Goal: Task Accomplishment & Management: Complete application form

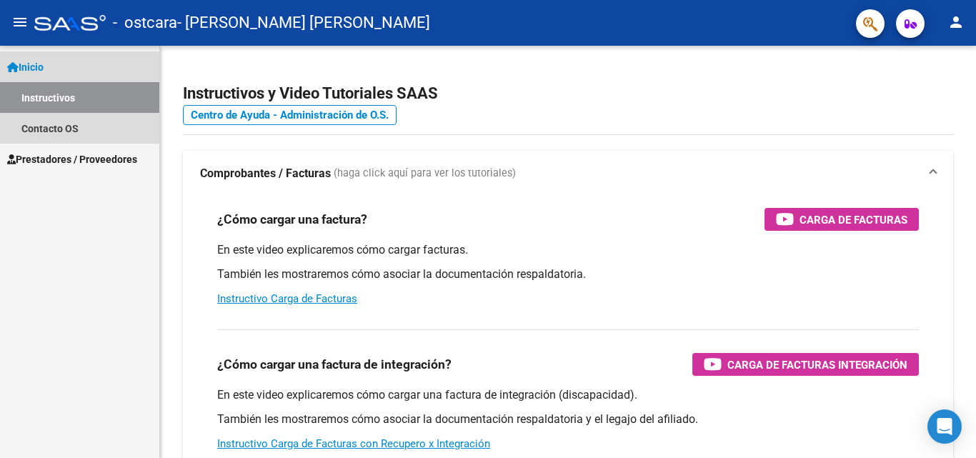
click at [40, 64] on span "Inicio" at bounding box center [25, 67] width 36 height 16
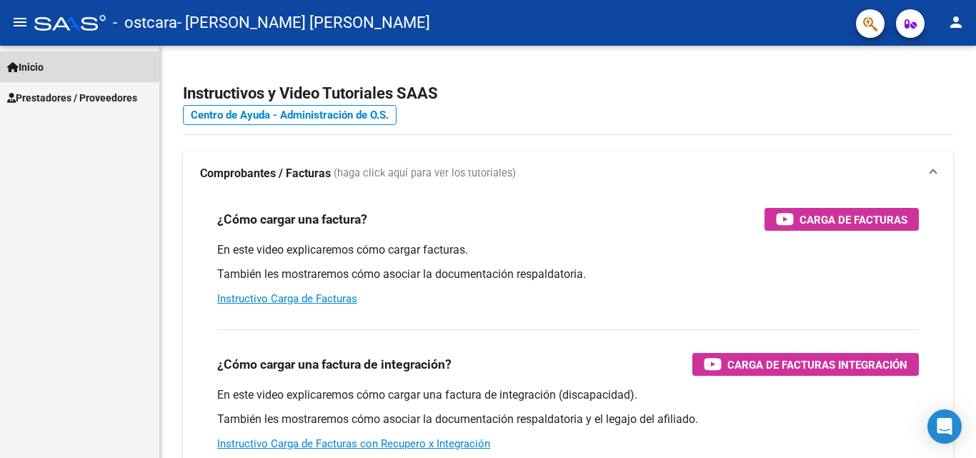
click at [40, 64] on span "Inicio" at bounding box center [25, 67] width 36 height 16
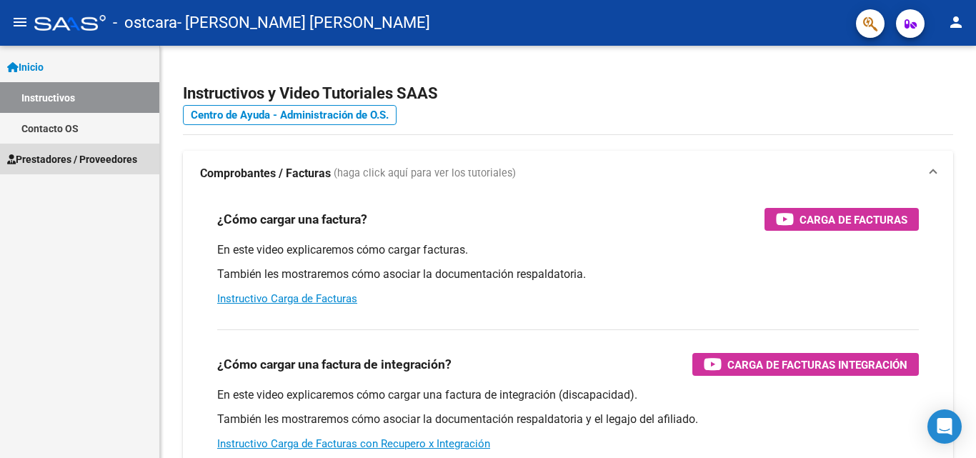
click at [49, 159] on span "Prestadores / Proveedores" at bounding box center [72, 159] width 130 height 16
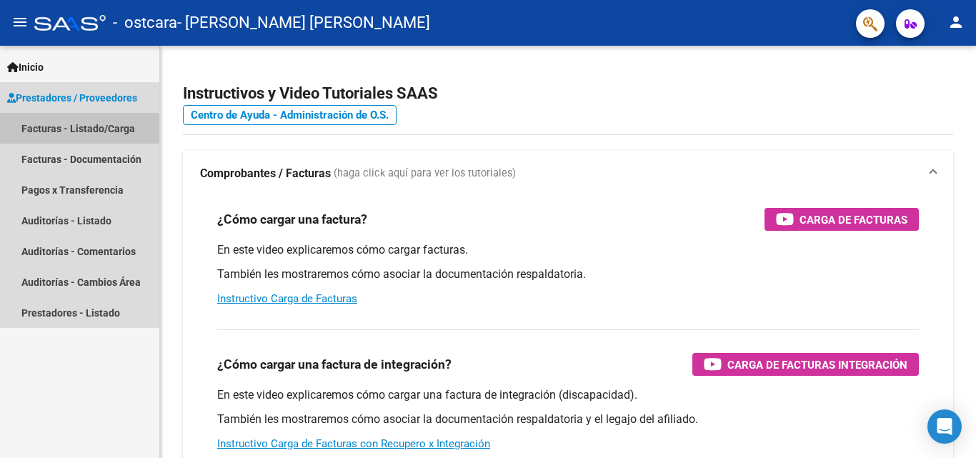
click at [57, 125] on link "Facturas - Listado/Carga" at bounding box center [79, 128] width 159 height 31
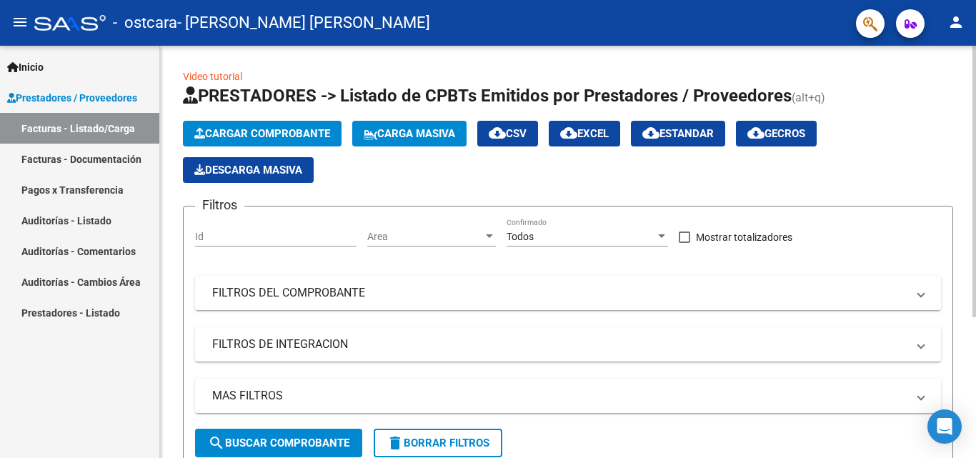
click at [308, 134] on span "Cargar Comprobante" at bounding box center [262, 133] width 136 height 13
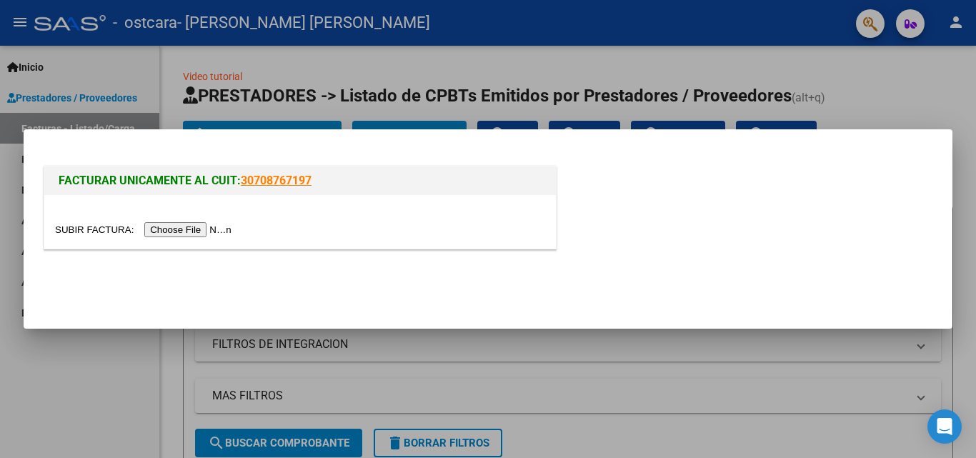
click at [224, 232] on input "file" at bounding box center [145, 229] width 181 height 15
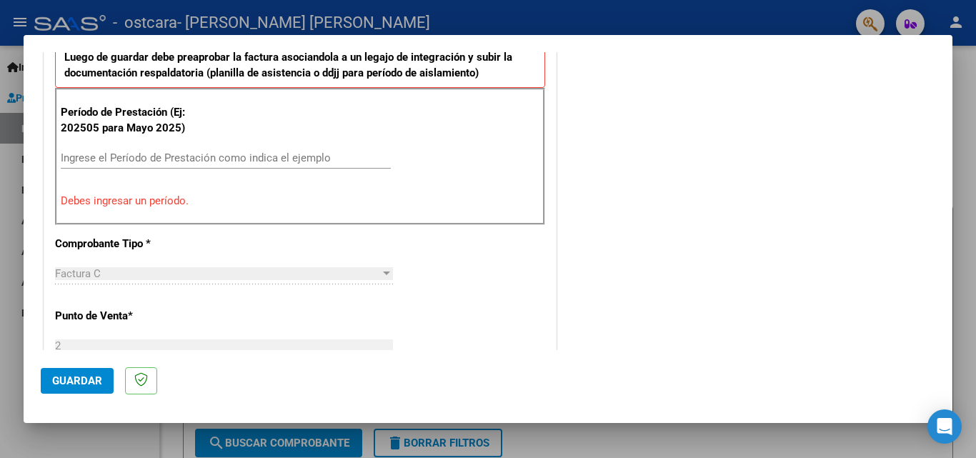
scroll to position [435, 0]
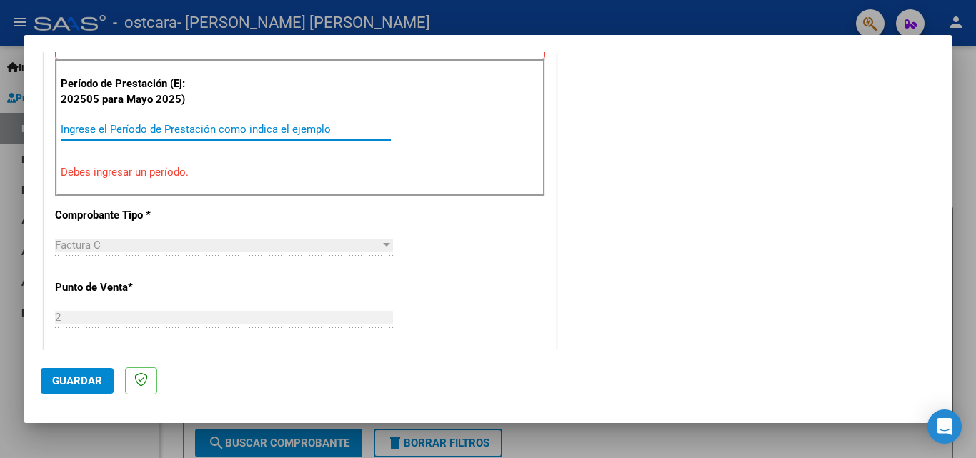
click at [124, 132] on input "Ingrese el Período de Prestación como indica el ejemplo" at bounding box center [226, 129] width 330 height 13
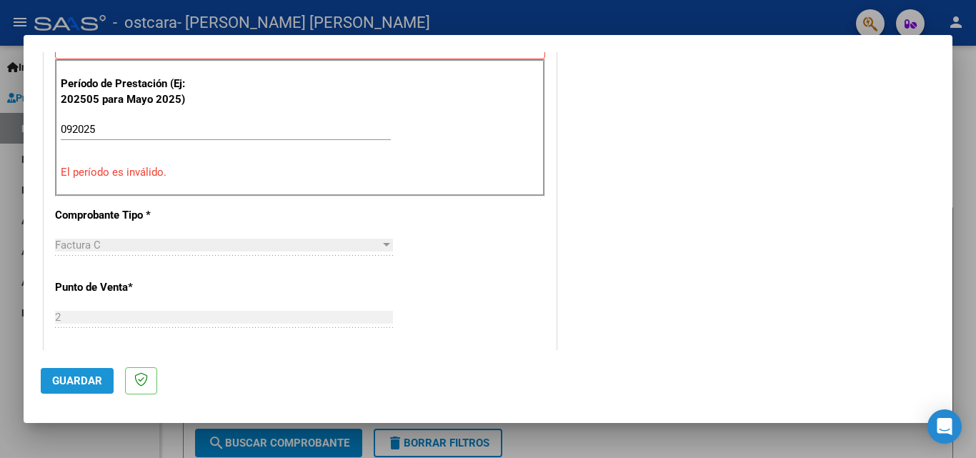
click at [80, 382] on span "Guardar" at bounding box center [77, 380] width 50 height 13
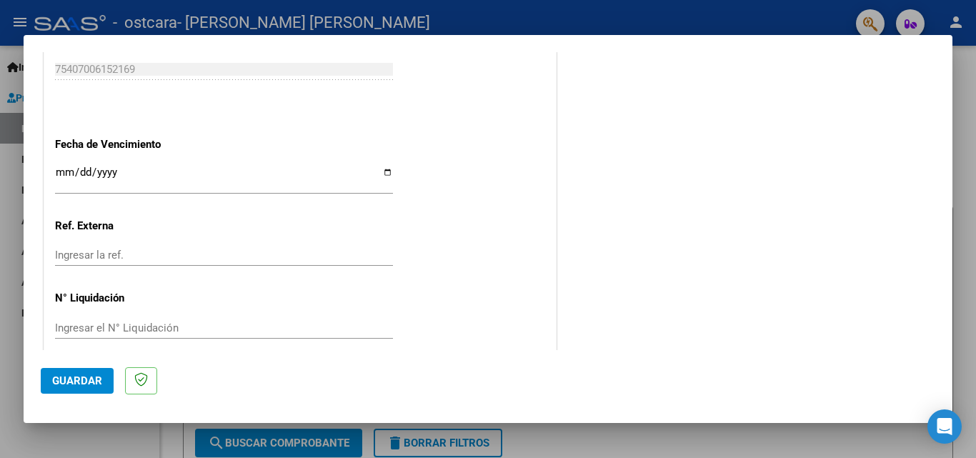
scroll to position [997, 0]
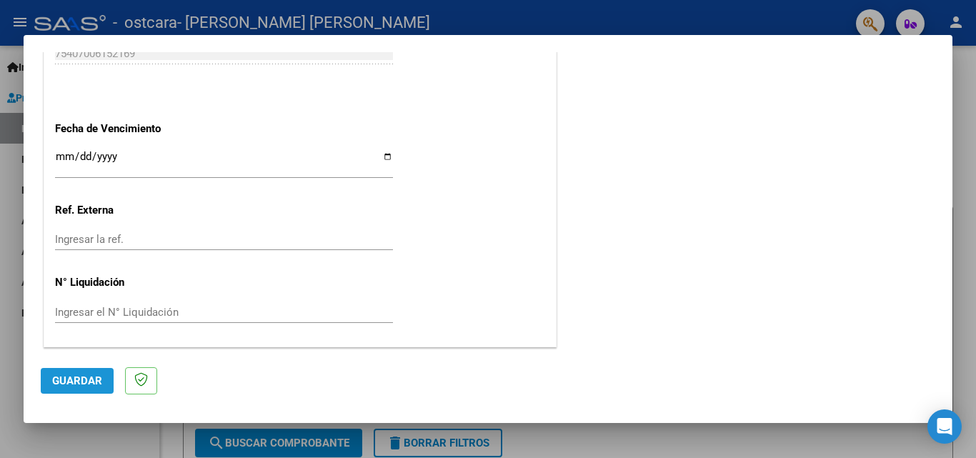
click at [96, 382] on span "Guardar" at bounding box center [77, 380] width 50 height 13
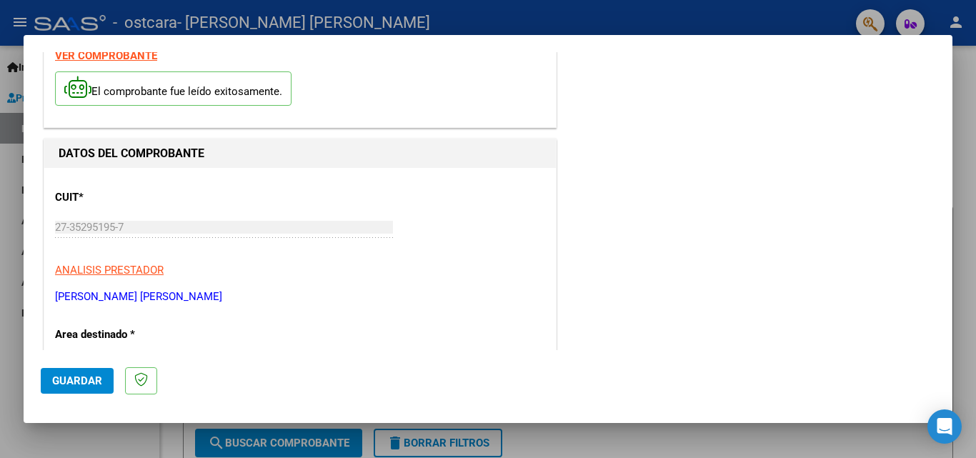
scroll to position [0, 0]
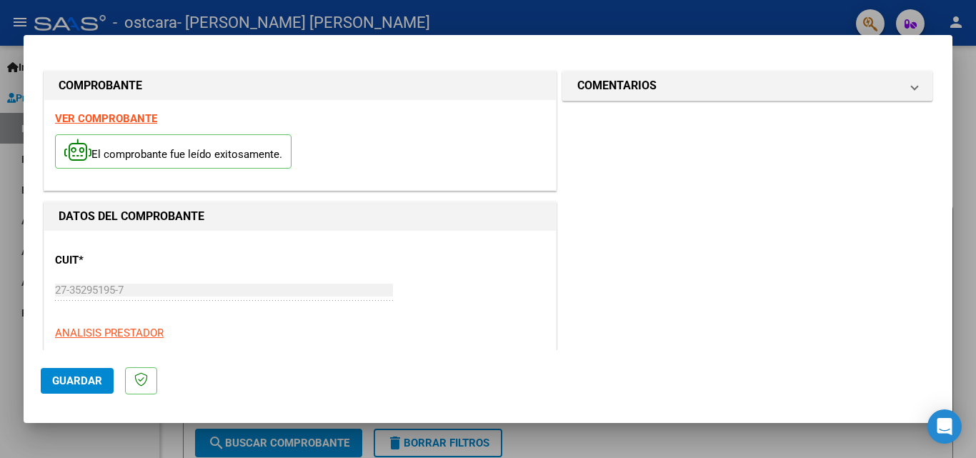
click at [108, 119] on strong "VER COMPROBANTE" at bounding box center [106, 118] width 102 height 13
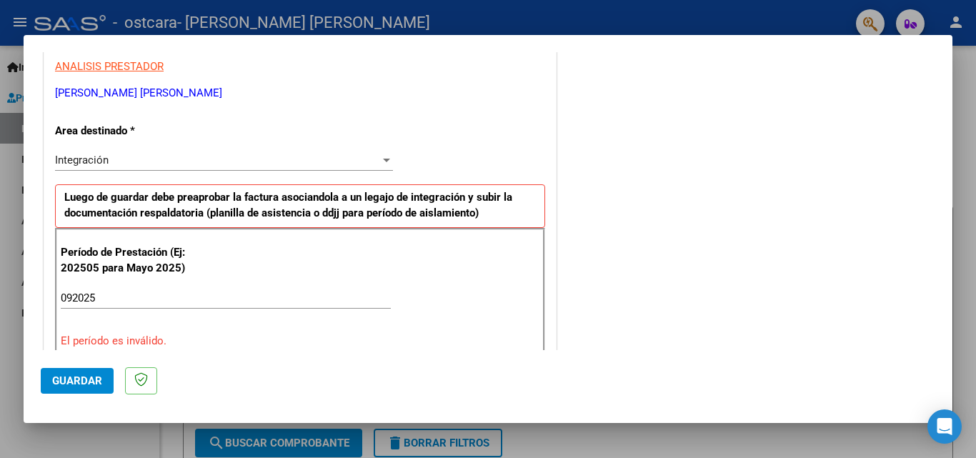
scroll to position [295, 0]
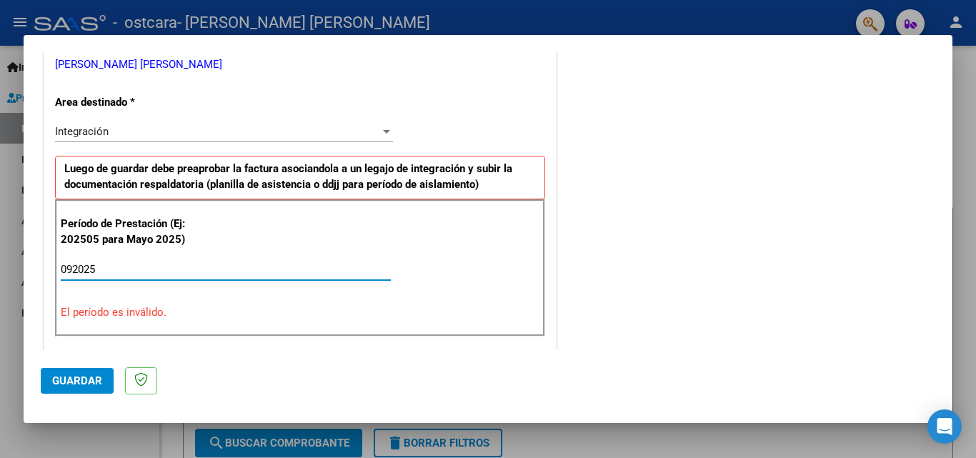
click at [144, 264] on input "092025" at bounding box center [226, 269] width 330 height 13
type input "0"
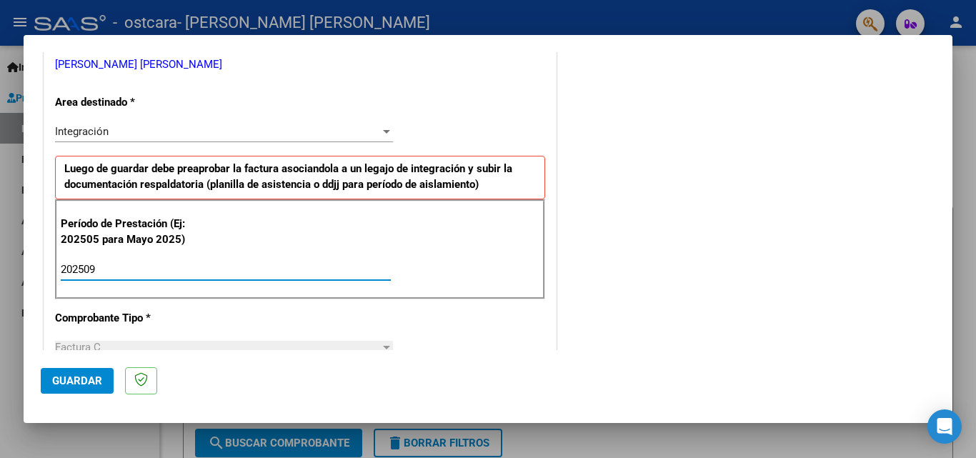
type input "202509"
click at [66, 383] on span "Guardar" at bounding box center [77, 380] width 50 height 13
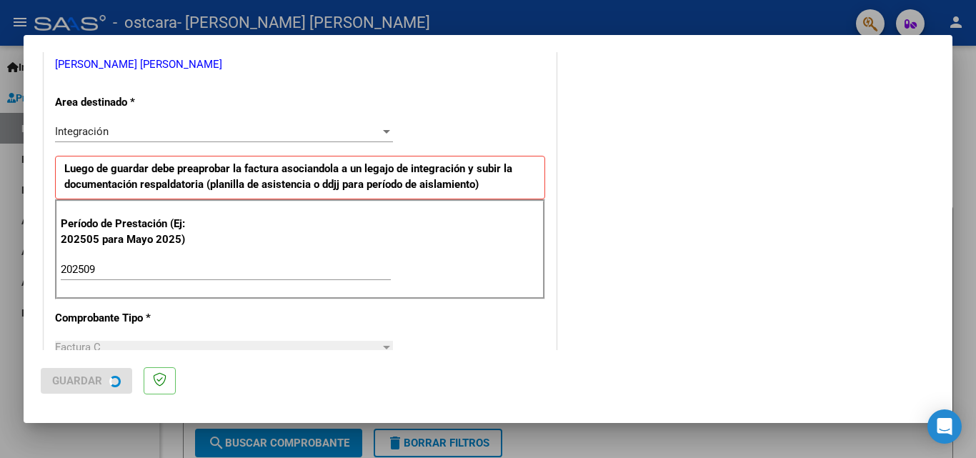
scroll to position [0, 0]
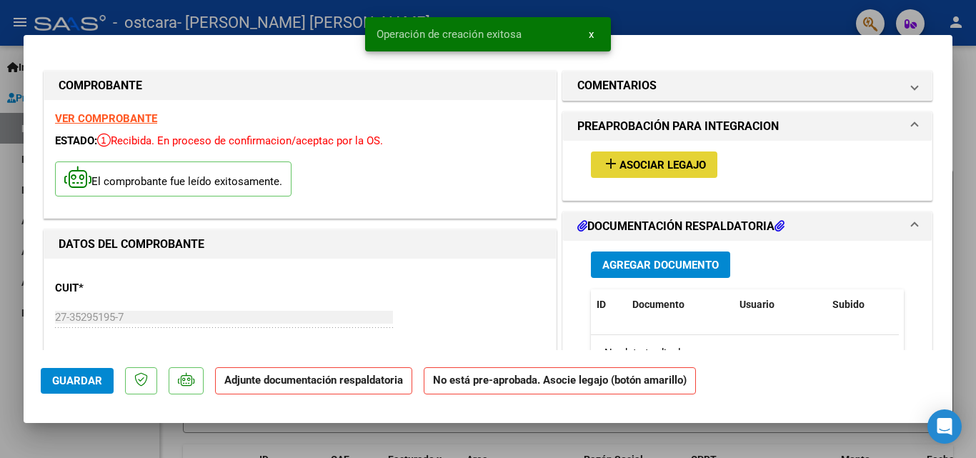
click at [682, 164] on span "Asociar Legajo" at bounding box center [662, 165] width 86 height 13
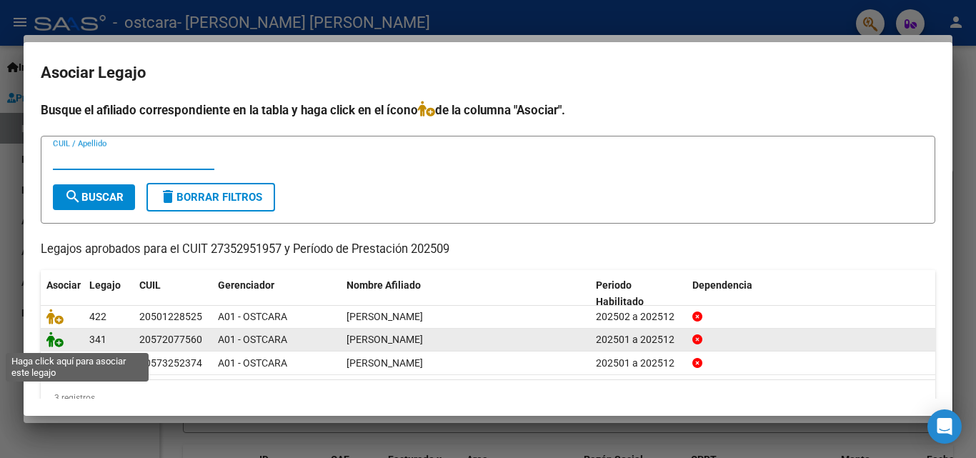
click at [59, 347] on icon at bounding box center [54, 340] width 17 height 16
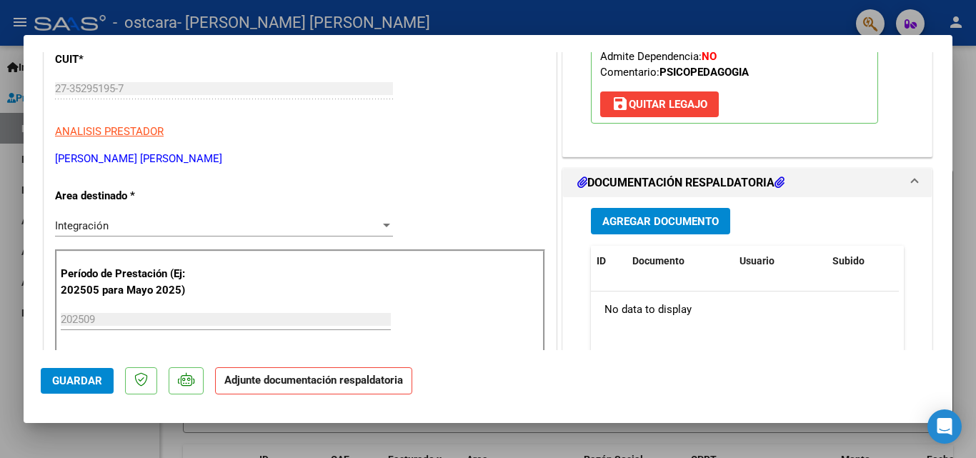
scroll to position [257, 0]
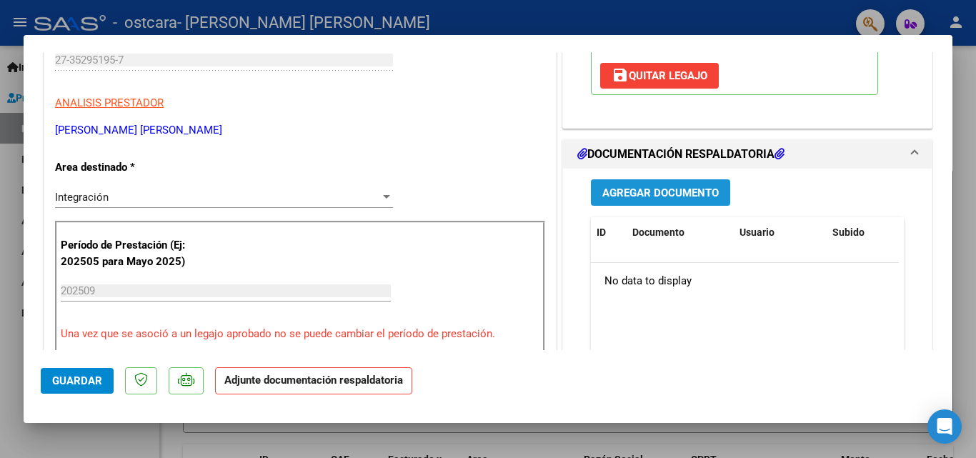
click at [701, 199] on span "Agregar Documento" at bounding box center [660, 192] width 116 height 13
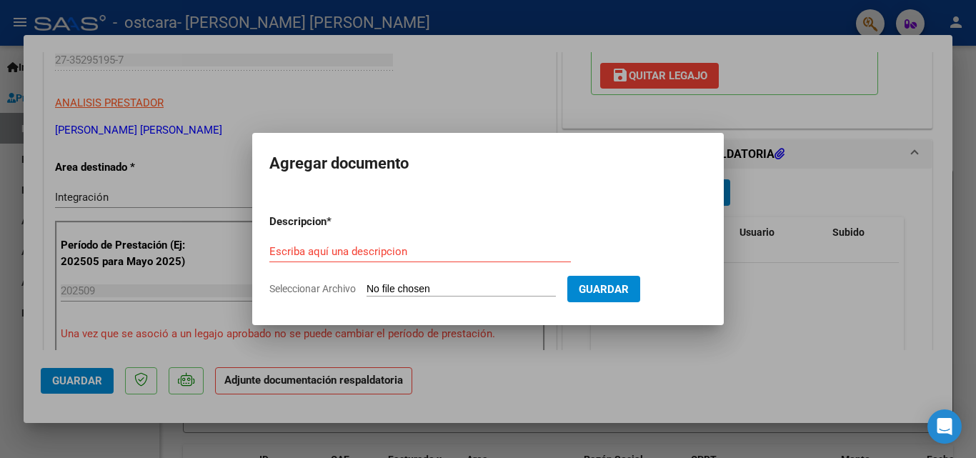
click at [515, 288] on input "Seleccionar Archivo" at bounding box center [461, 290] width 189 height 14
type input "C:\fakepath\Asistencia [PERSON_NAME].pdf"
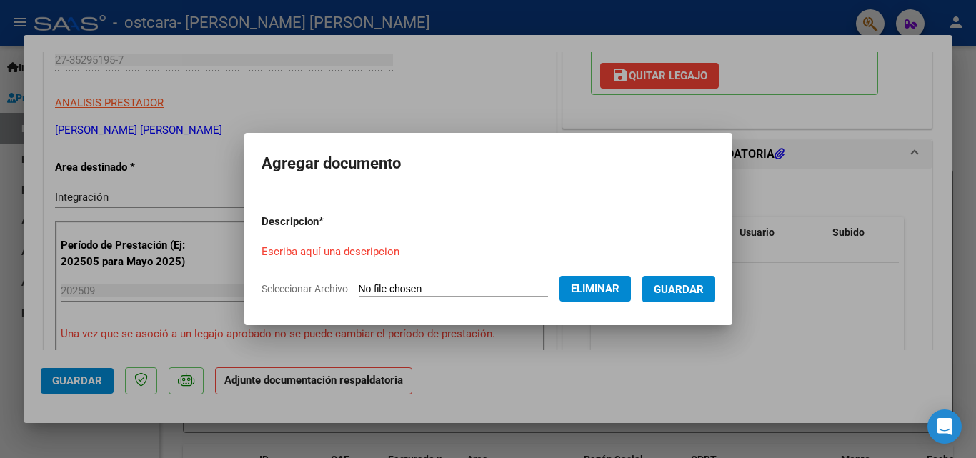
click at [320, 247] on input "Escriba aquí una descripcion" at bounding box center [418, 251] width 313 height 13
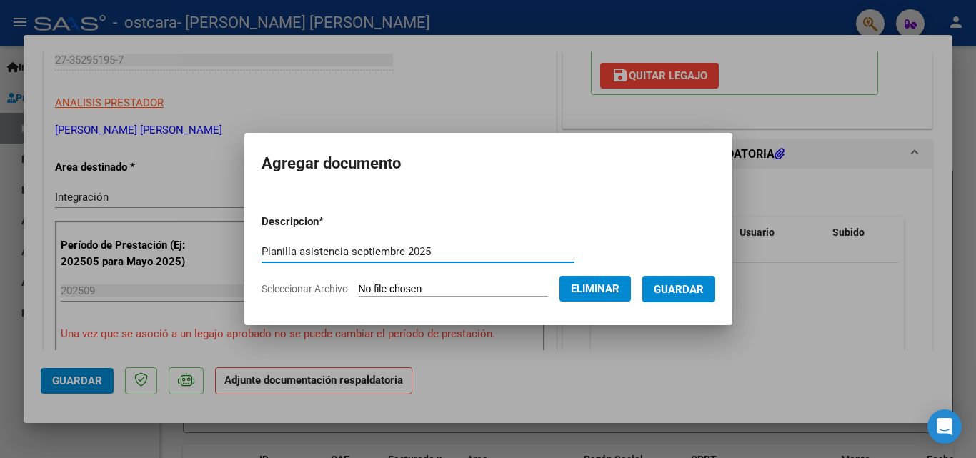
type input "Planilla asistencia septiembre 2025"
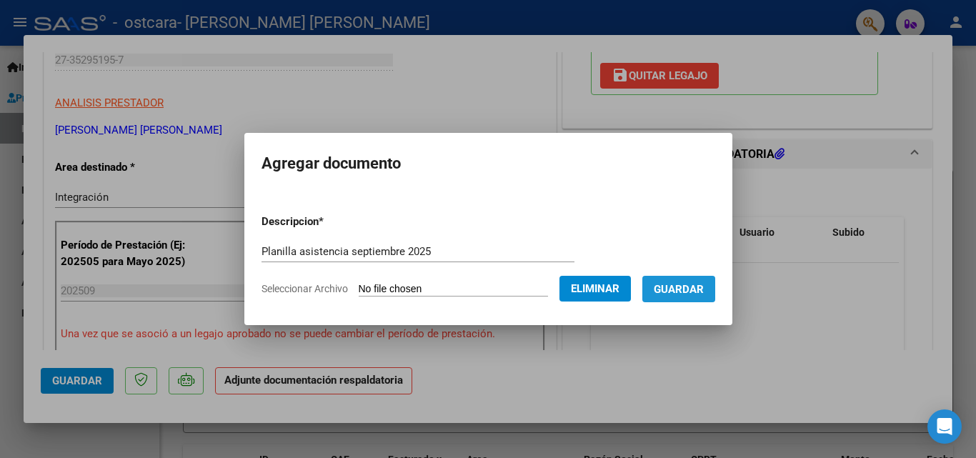
click at [697, 291] on span "Guardar" at bounding box center [679, 289] width 50 height 13
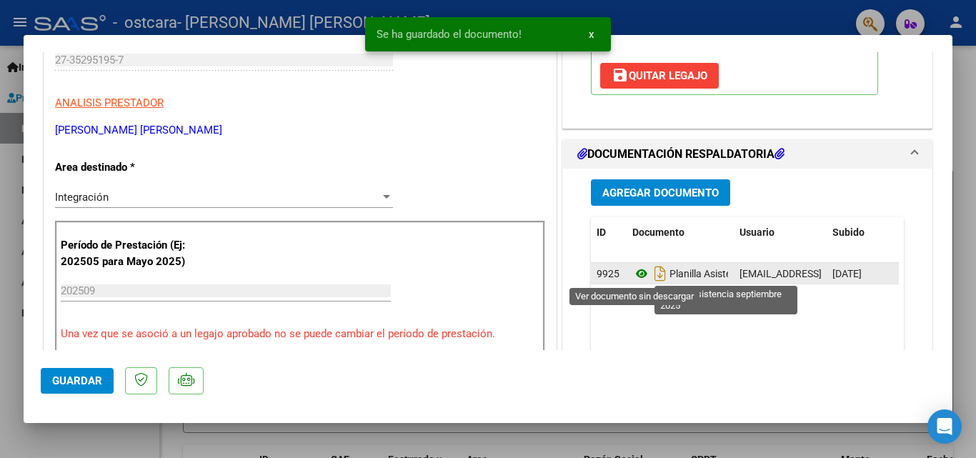
click at [637, 273] on icon at bounding box center [641, 273] width 19 height 17
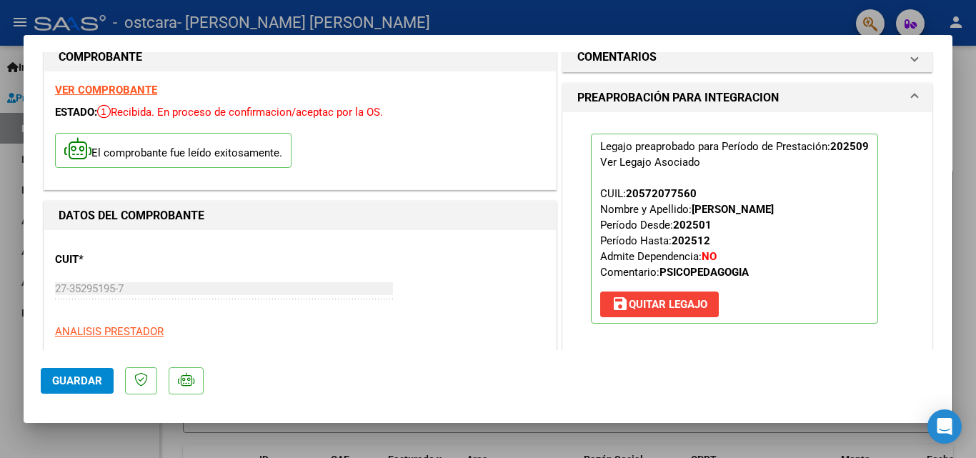
scroll to position [0, 0]
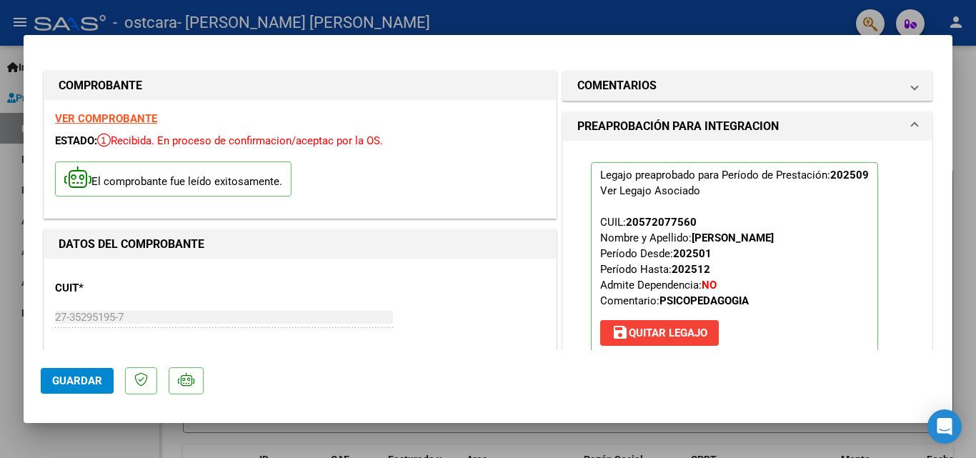
click at [141, 120] on strong "VER COMPROBANTE" at bounding box center [106, 118] width 102 height 13
click at [94, 382] on span "Guardar" at bounding box center [77, 380] width 50 height 13
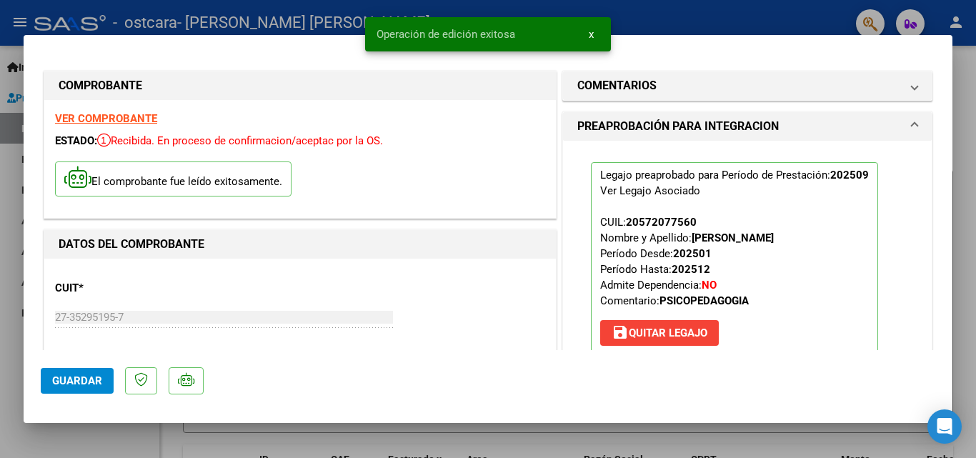
type input "$ 0,00"
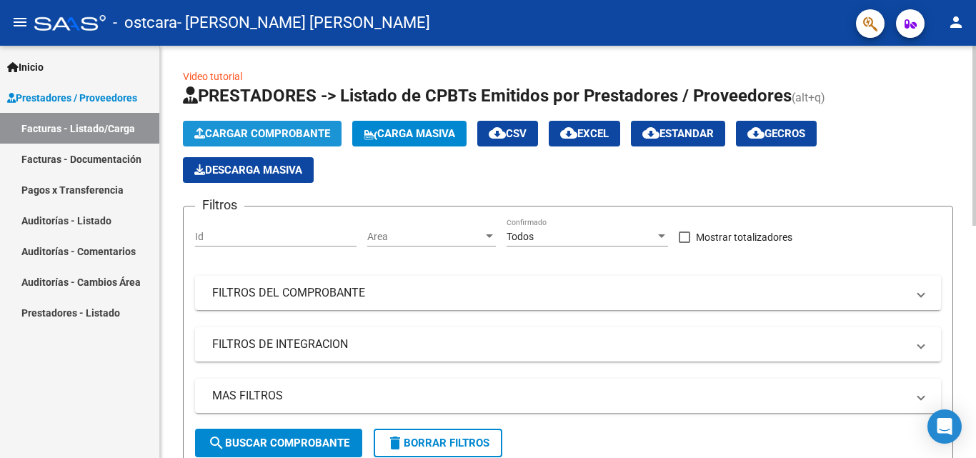
click at [291, 134] on span "Cargar Comprobante" at bounding box center [262, 133] width 136 height 13
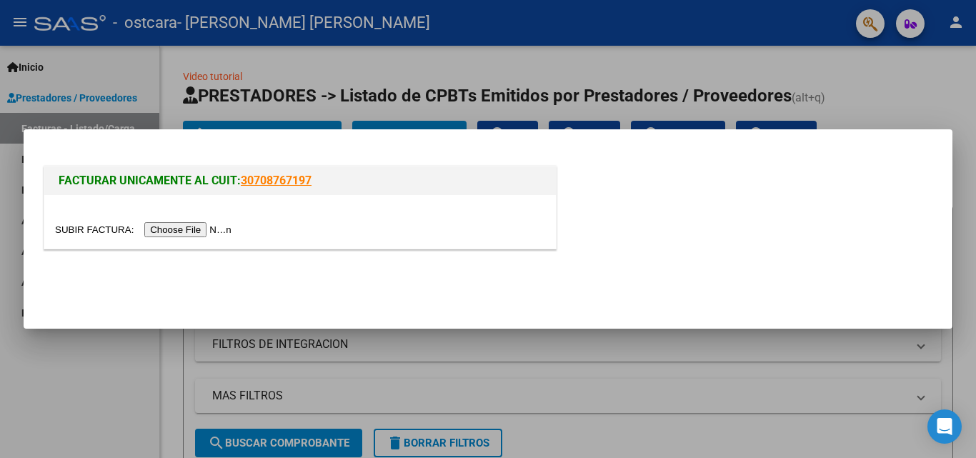
click at [209, 229] on input "file" at bounding box center [145, 229] width 181 height 15
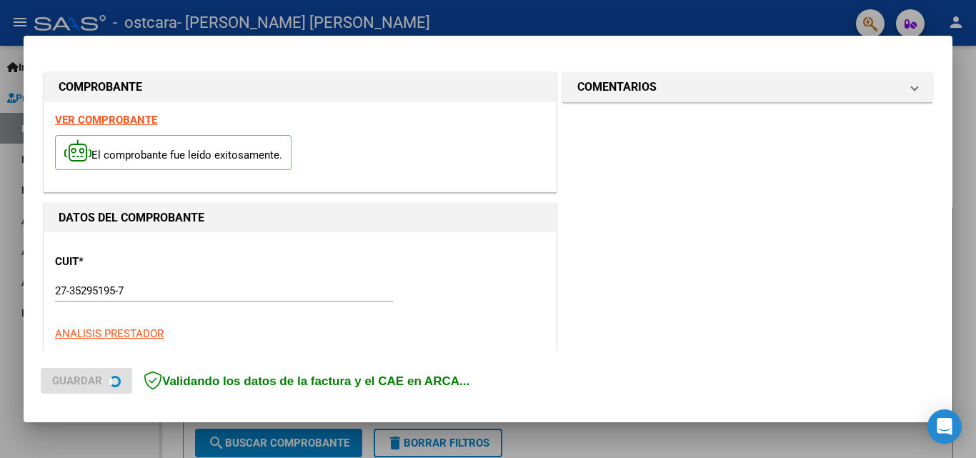
scroll to position [349, 0]
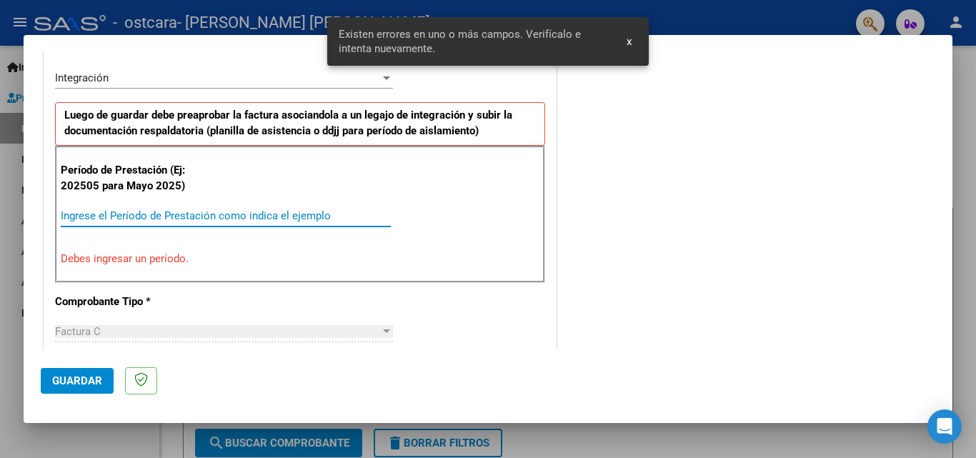
click at [208, 217] on input "Ingrese el Período de Prestación como indica el ejemplo" at bounding box center [226, 215] width 330 height 13
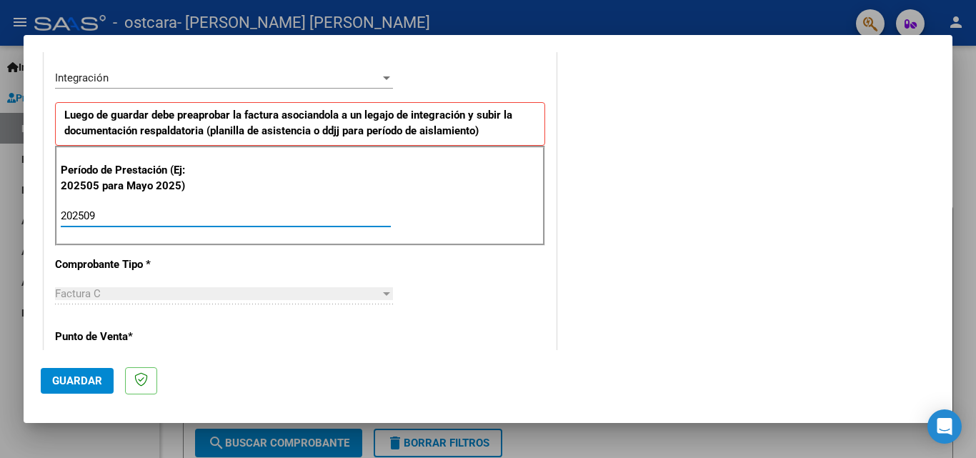
type input "202509"
click at [74, 383] on span "Guardar" at bounding box center [77, 380] width 50 height 13
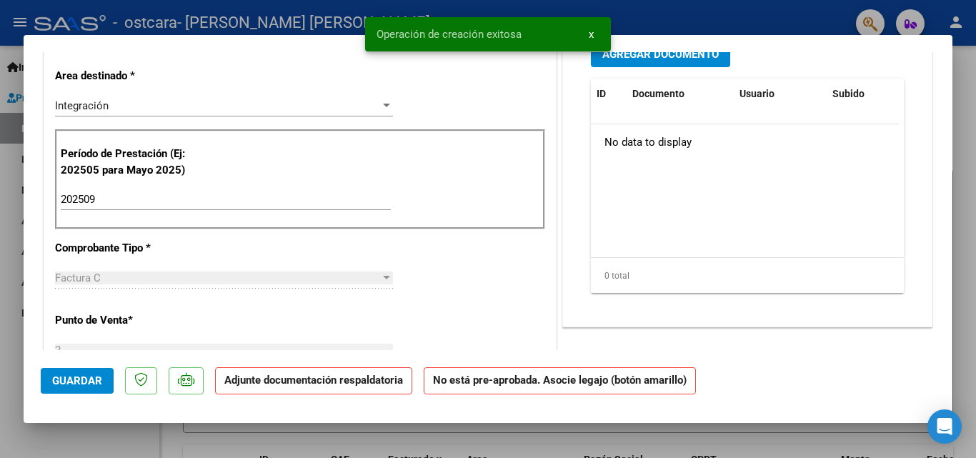
scroll to position [0, 0]
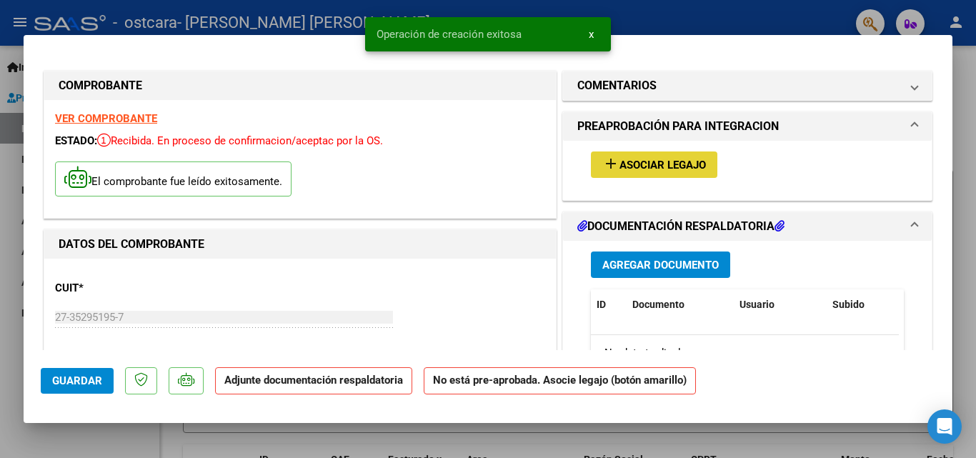
click at [682, 166] on span "Asociar Legajo" at bounding box center [662, 165] width 86 height 13
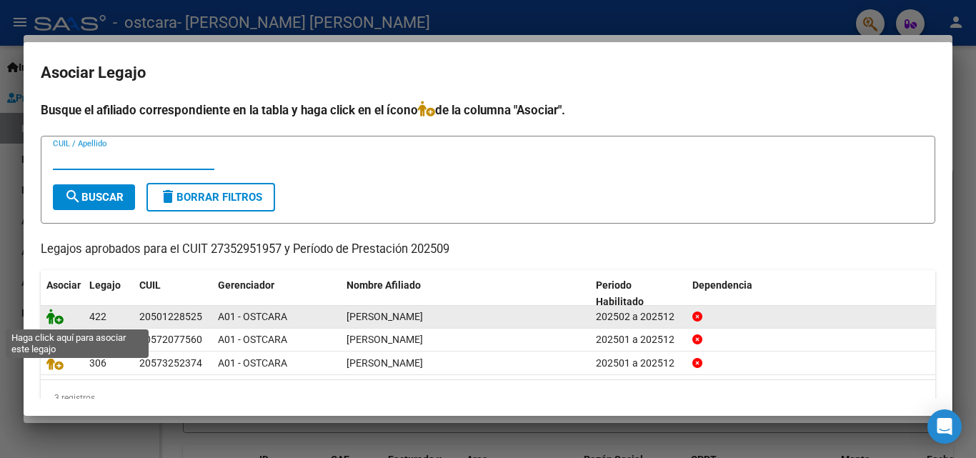
click at [56, 321] on icon at bounding box center [54, 317] width 17 height 16
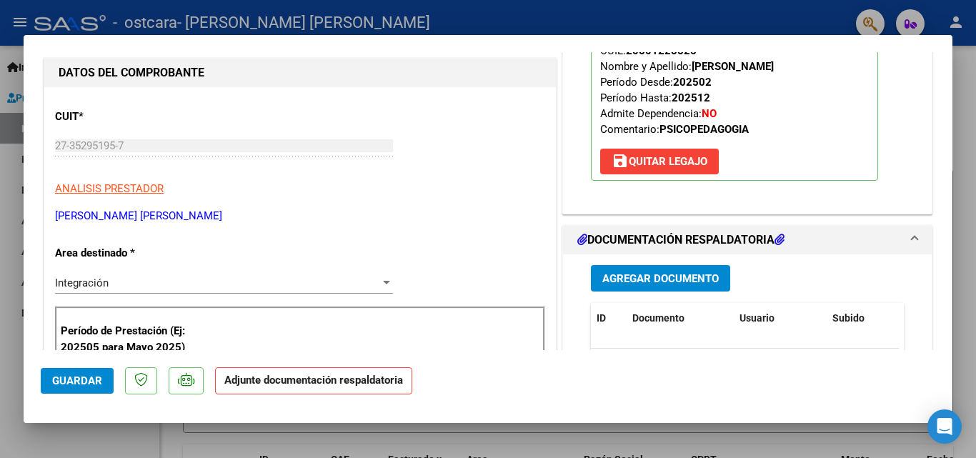
scroll to position [200, 0]
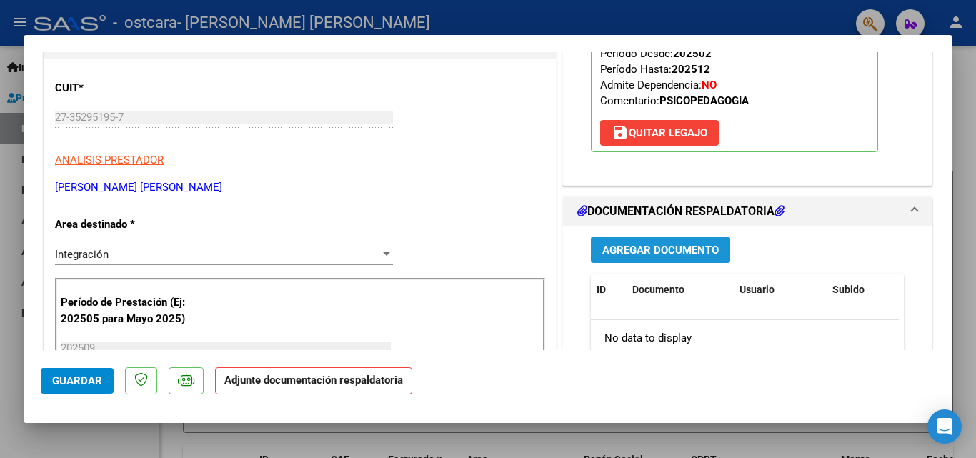
click at [670, 255] on span "Agregar Documento" at bounding box center [660, 250] width 116 height 13
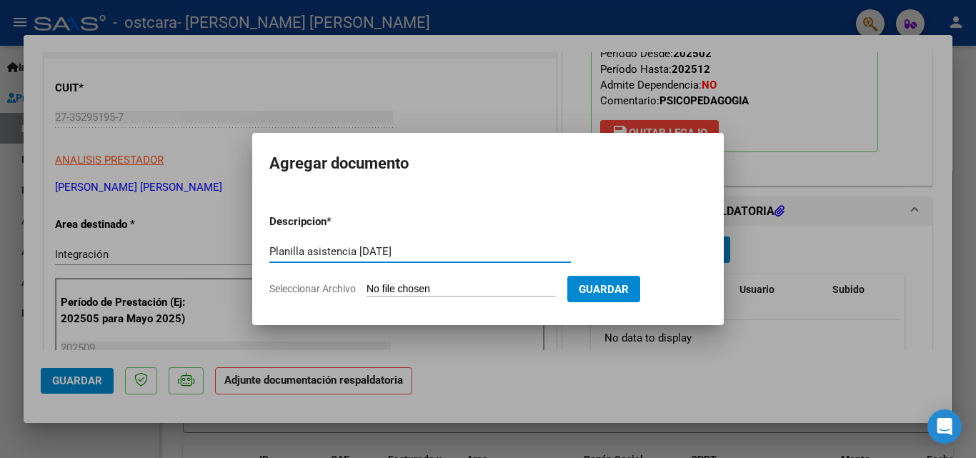
type input "Planilla asistencia [DATE]"
click at [474, 289] on input "Seleccionar Archivo" at bounding box center [461, 290] width 189 height 14
type input "C:\fakepath\Asistencia Septiembre [PERSON_NAME].pdf"
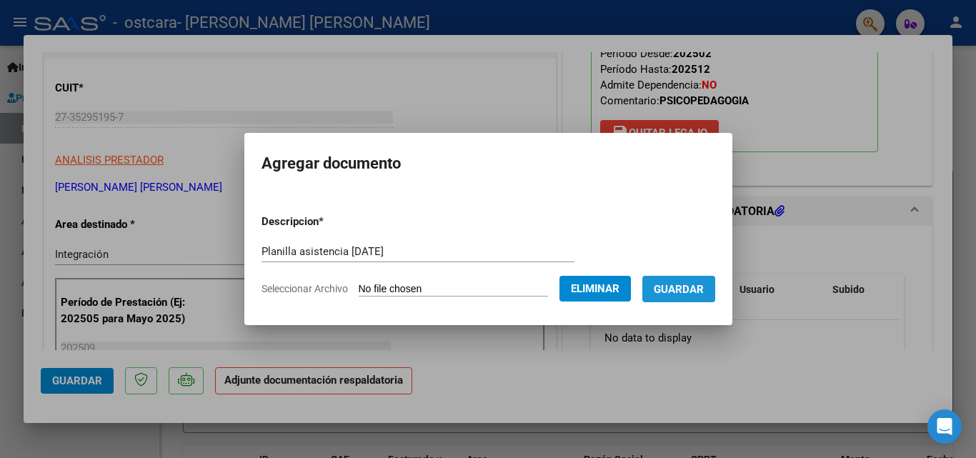
click at [671, 292] on span "Guardar" at bounding box center [679, 289] width 50 height 13
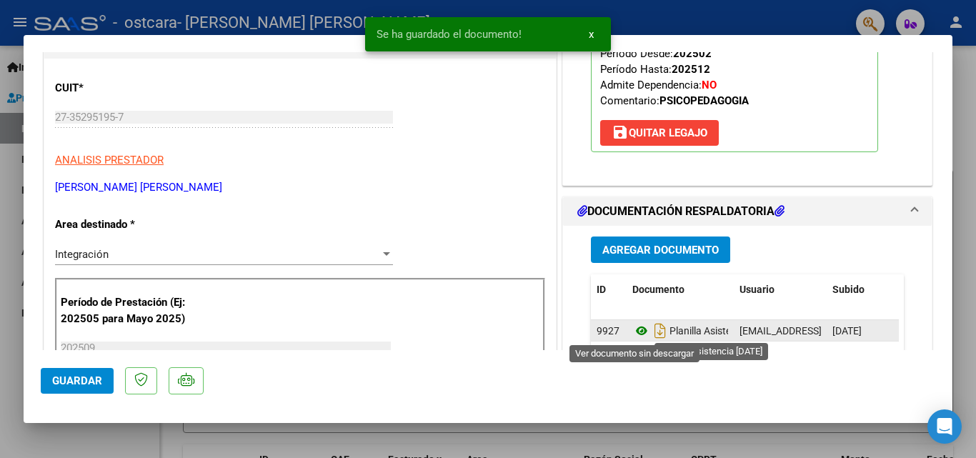
click at [632, 332] on icon at bounding box center [641, 330] width 19 height 17
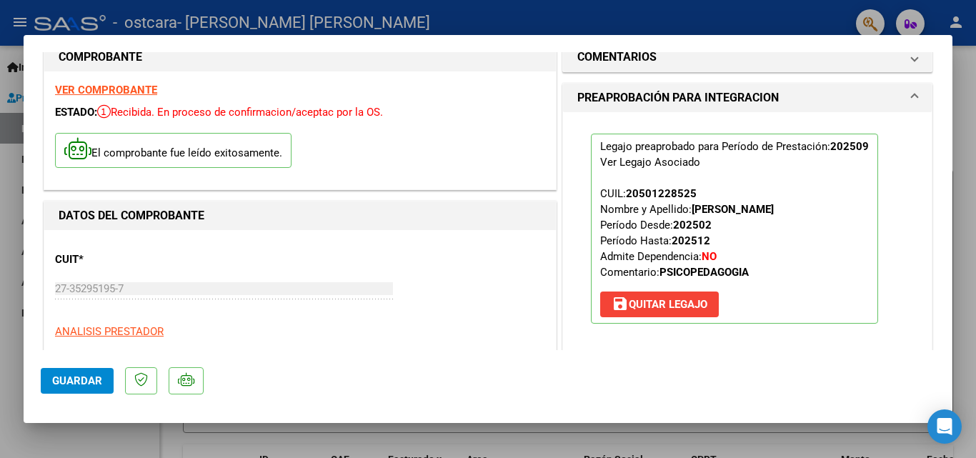
scroll to position [0, 0]
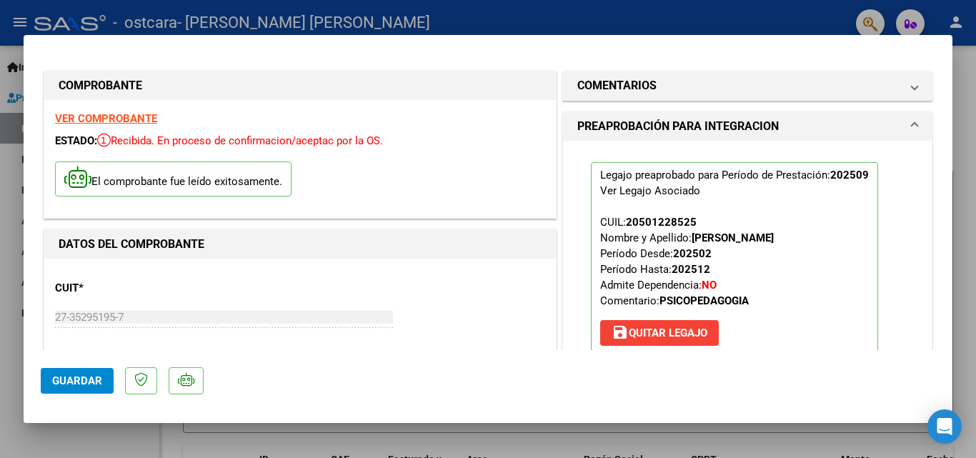
click at [119, 122] on strong "VER COMPROBANTE" at bounding box center [106, 118] width 102 height 13
click at [99, 382] on span "Guardar" at bounding box center [77, 380] width 50 height 13
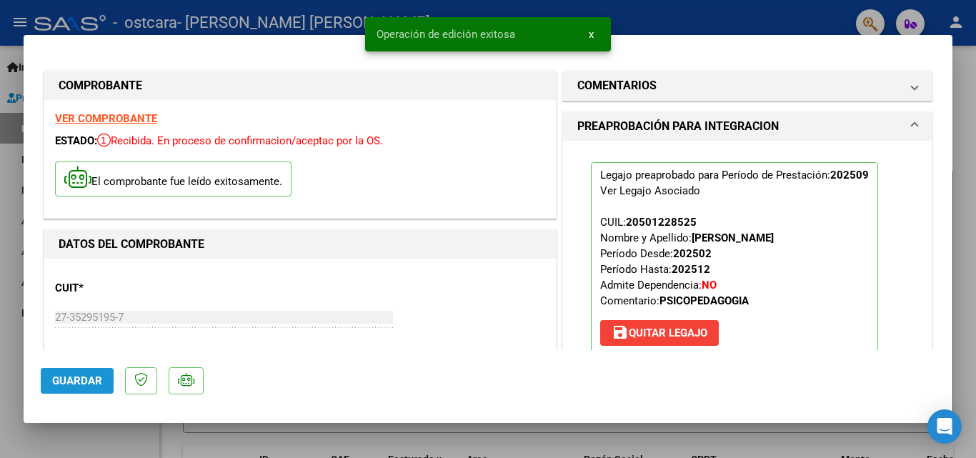
click at [99, 382] on span "Guardar" at bounding box center [77, 380] width 50 height 13
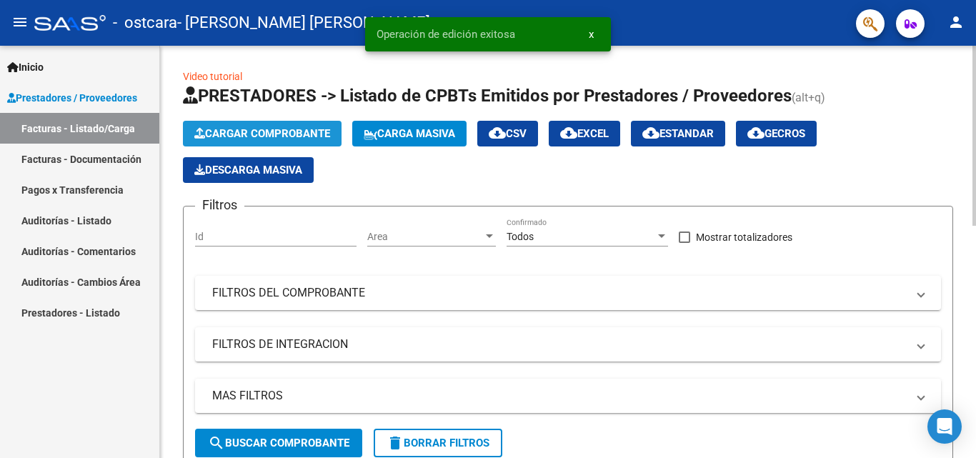
click at [281, 136] on span "Cargar Comprobante" at bounding box center [262, 133] width 136 height 13
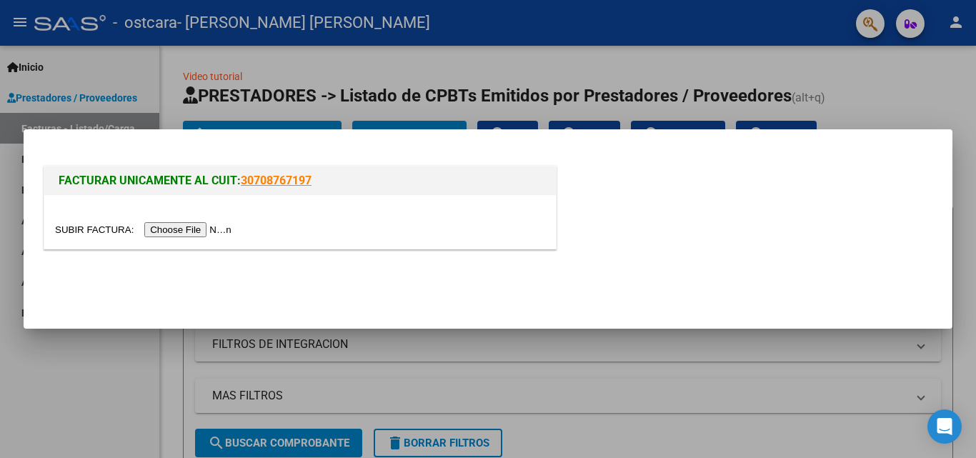
click at [225, 230] on input "file" at bounding box center [145, 229] width 181 height 15
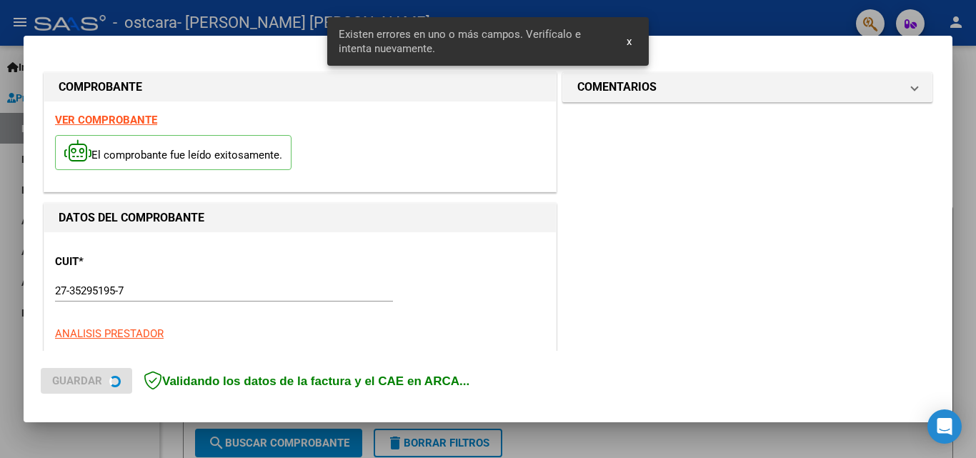
scroll to position [349, 0]
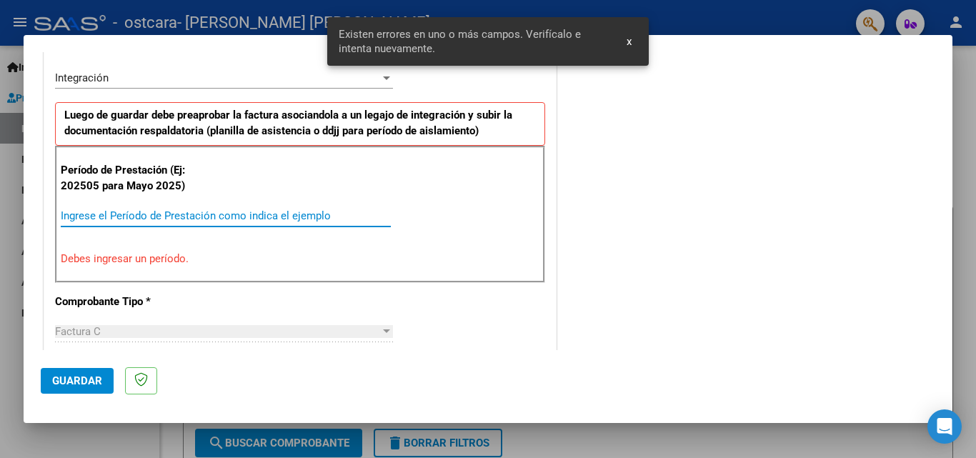
click at [152, 216] on input "Ingrese el Período de Prestación como indica el ejemplo" at bounding box center [226, 215] width 330 height 13
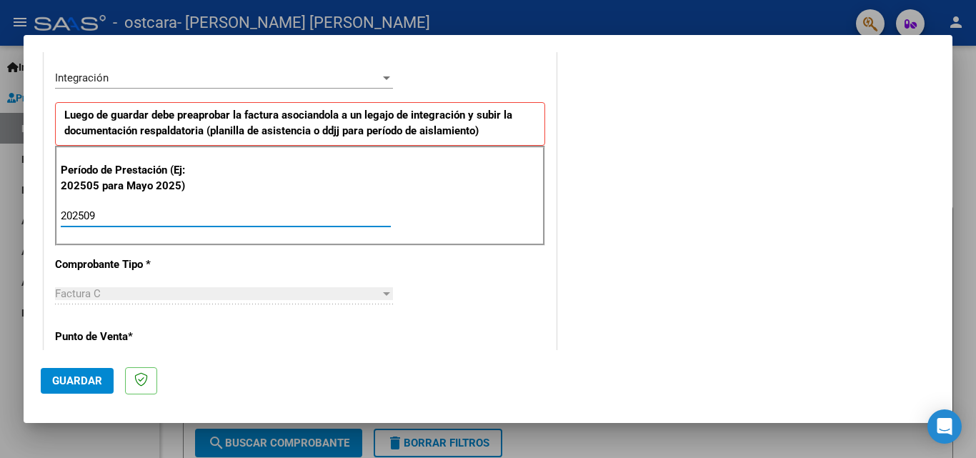
type input "202509"
click at [91, 374] on span "Guardar" at bounding box center [77, 380] width 50 height 13
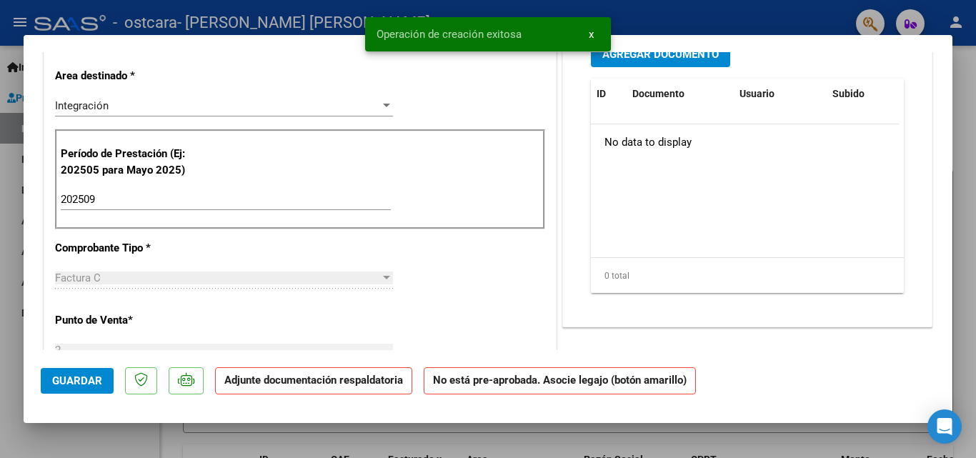
scroll to position [0, 0]
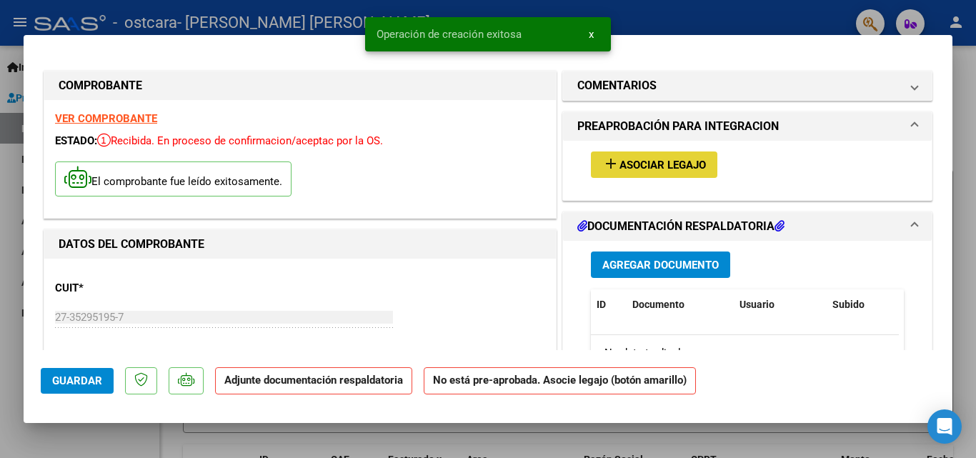
click at [672, 166] on span "Asociar Legajo" at bounding box center [662, 165] width 86 height 13
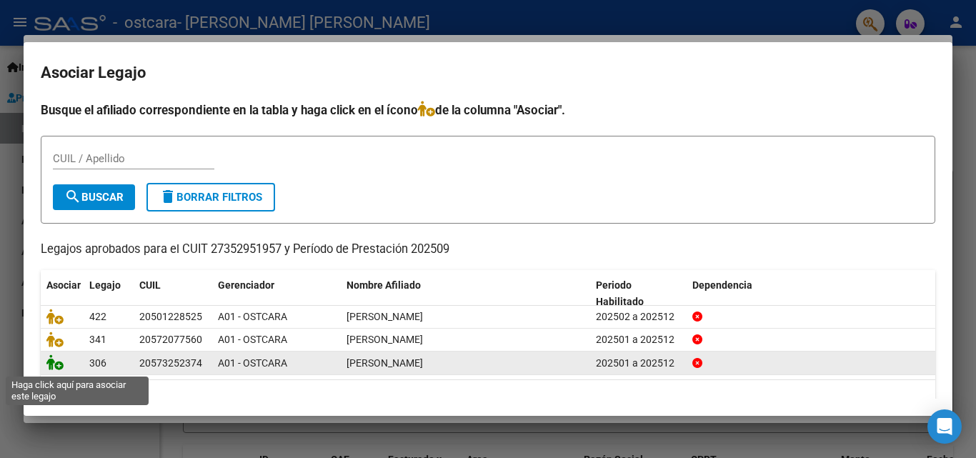
click at [59, 368] on icon at bounding box center [54, 362] width 17 height 16
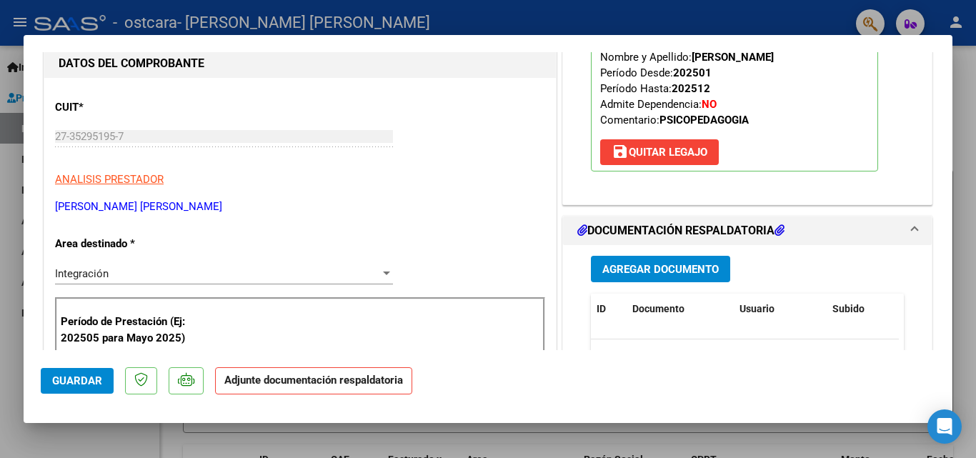
scroll to position [209, 0]
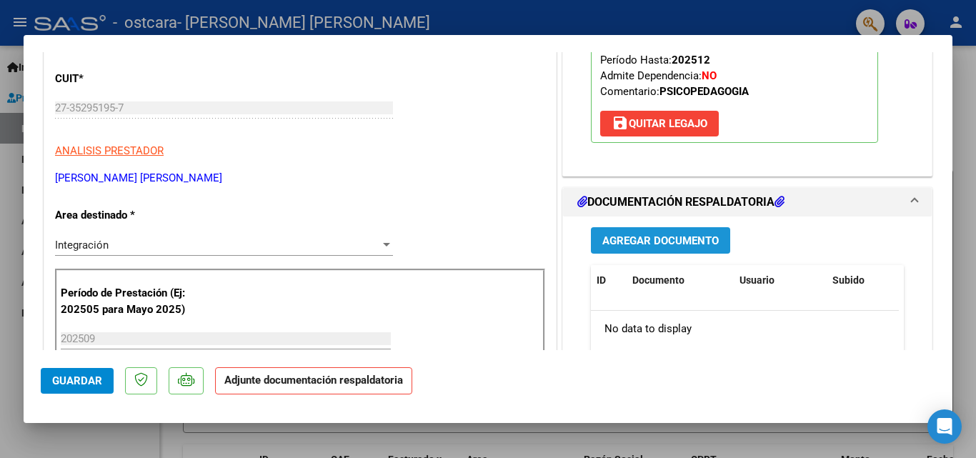
click at [704, 239] on span "Agregar Documento" at bounding box center [660, 240] width 116 height 13
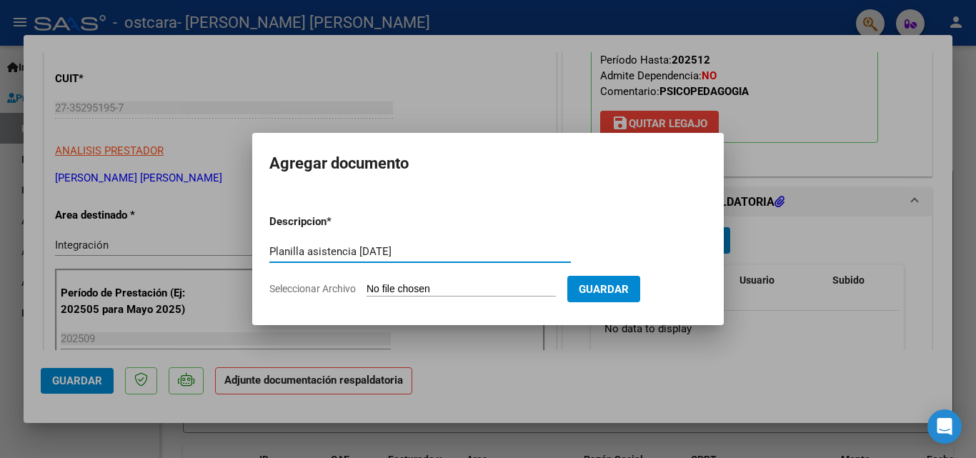
type input "Planilla asistencia [DATE]"
click at [462, 292] on input "Seleccionar Archivo" at bounding box center [461, 290] width 189 height 14
type input "C:\fakepath\Asistencia Septiembre [PERSON_NAME].pdf"
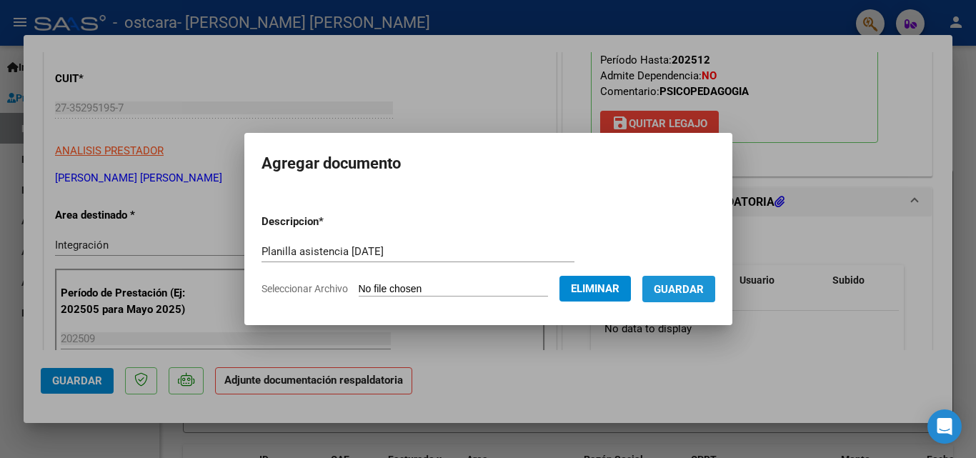
click at [702, 288] on span "Guardar" at bounding box center [679, 289] width 50 height 13
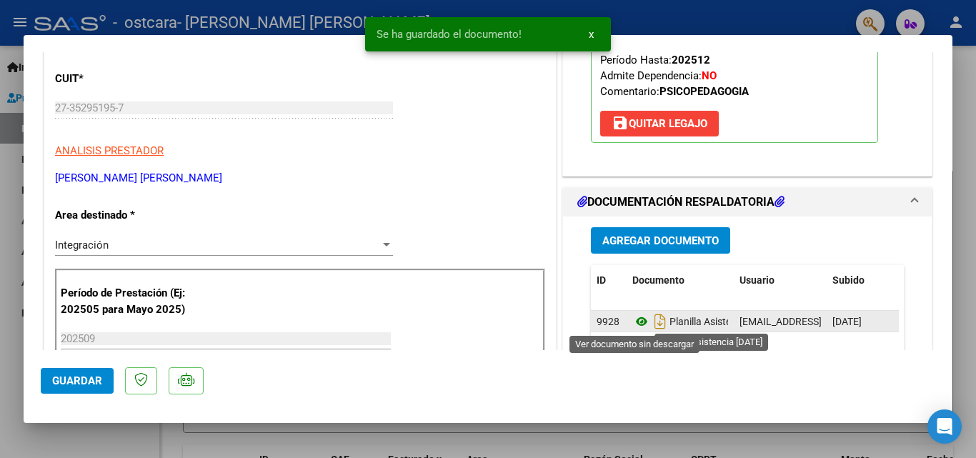
click at [638, 322] on icon at bounding box center [641, 321] width 19 height 17
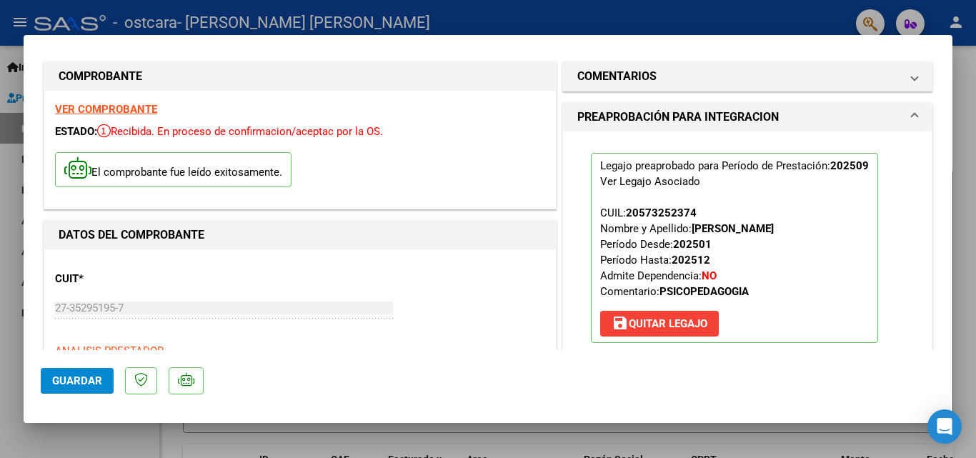
scroll to position [0, 0]
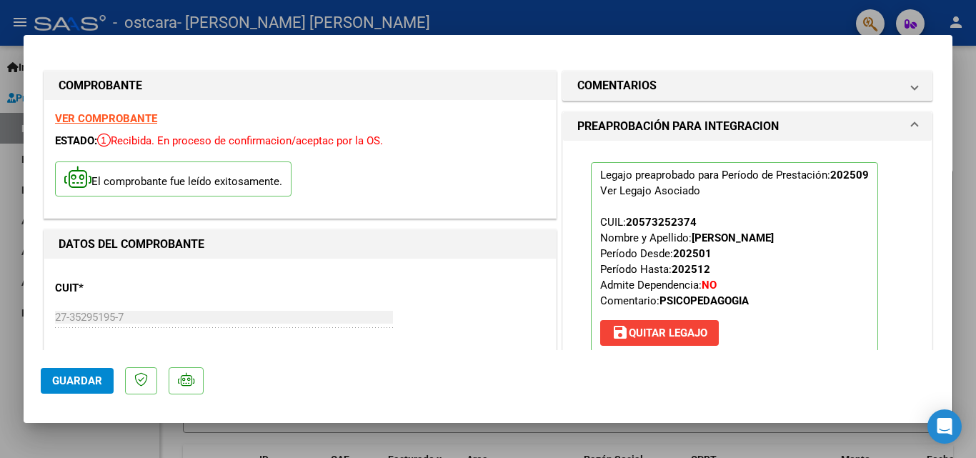
click at [120, 118] on strong "VER COMPROBANTE" at bounding box center [106, 118] width 102 height 13
click at [60, 392] on button "Guardar" at bounding box center [77, 381] width 73 height 26
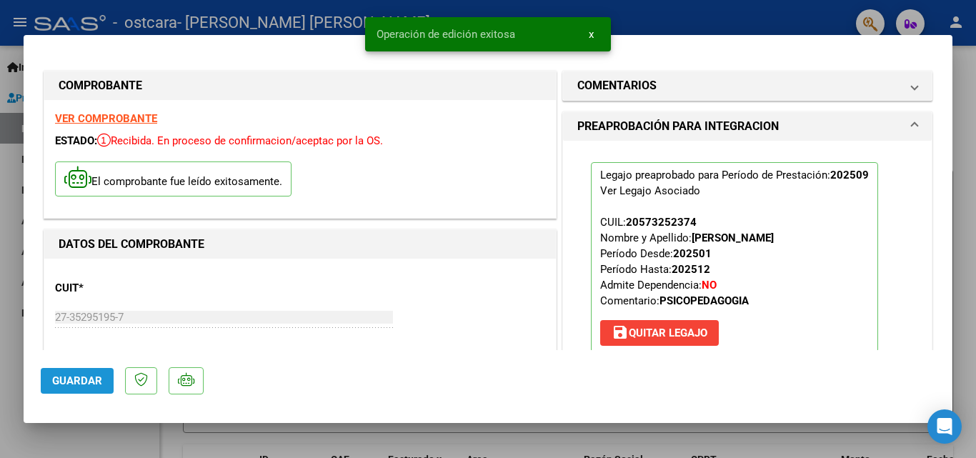
click at [90, 375] on span "Guardar" at bounding box center [77, 380] width 50 height 13
